Goal: Transaction & Acquisition: Register for event/course

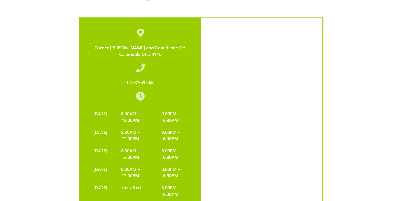
scroll to position [1248, 0]
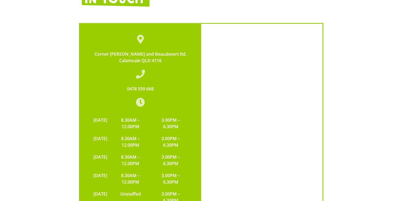
drag, startPoint x: 102, startPoint y: 28, endPoint x: 163, endPoint y: 39, distance: 61.8
click at [163, 39] on div "Corner Compton and Beaudesert Rd, Calamvale QLD 4116 0478 559 668 MONDAY 8.30AM…" at bounding box center [140, 149] width 121 height 251
copy span "Corner Compton and Beaudesert Rd, Calamvale QLD 4116"
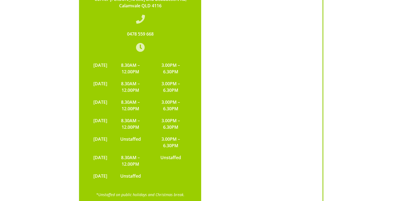
scroll to position [1801, 0]
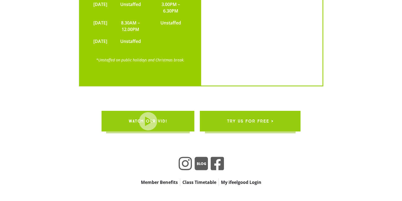
click at [163, 178] on link "Member Benefits" at bounding box center [159, 182] width 41 height 8
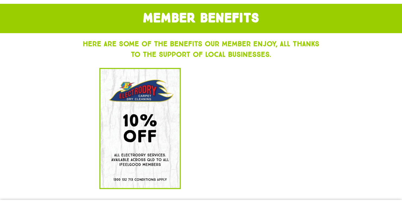
scroll to position [183, 0]
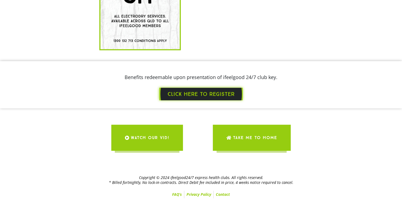
click at [195, 92] on span "CLICK HERE TO REGISTER" at bounding box center [200, 93] width 67 height 7
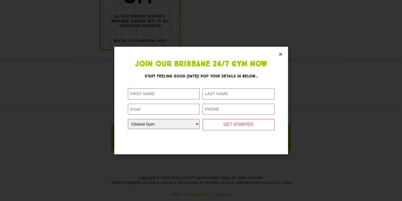
click at [282, 52] on icon "Close" at bounding box center [280, 54] width 4 height 4
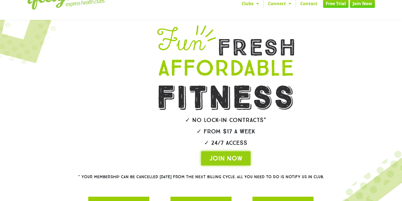
scroll to position [3, 0]
